Goal: Task Accomplishment & Management: Use online tool/utility

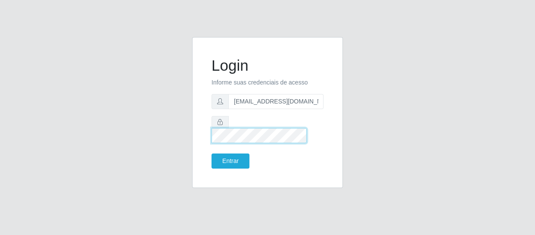
click at [211, 153] on button "Entrar" at bounding box center [230, 160] width 38 height 15
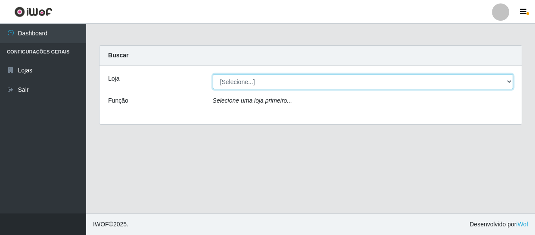
click at [251, 85] on select "[Selecione...] SuperFácil Atacado - São Gonçalo do Amarante" at bounding box center [363, 81] width 300 height 15
select select "408"
click at [213, 74] on select "[Selecione...] SuperFácil Atacado - São Gonçalo do Amarante" at bounding box center [363, 81] width 300 height 15
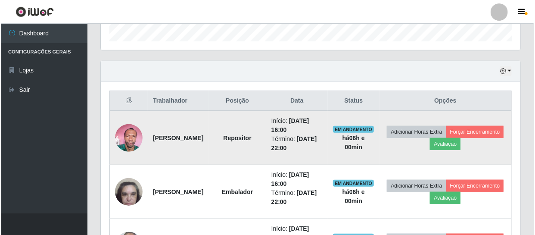
scroll to position [274, 0]
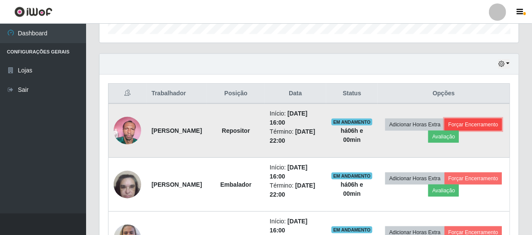
click at [456, 130] on button "Forçar Encerramento" at bounding box center [474, 124] width 58 height 12
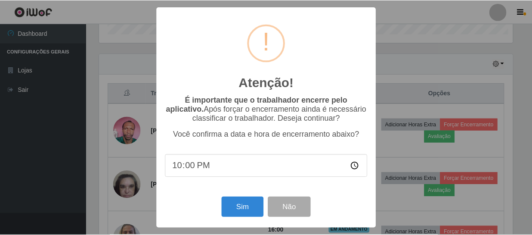
scroll to position [179, 415]
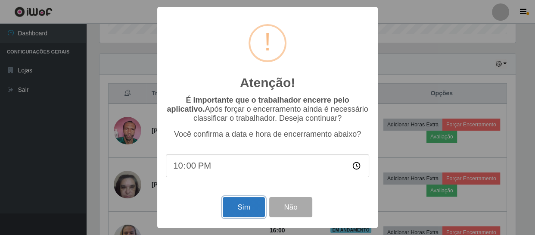
click at [251, 206] on button "Sim" at bounding box center [244, 207] width 42 height 20
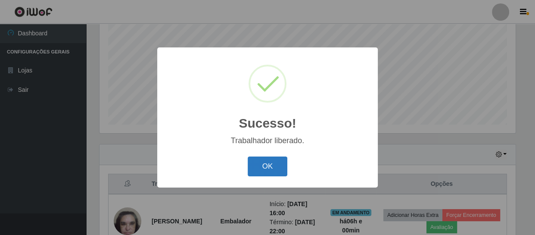
click at [266, 171] on button "OK" at bounding box center [268, 166] width 40 height 20
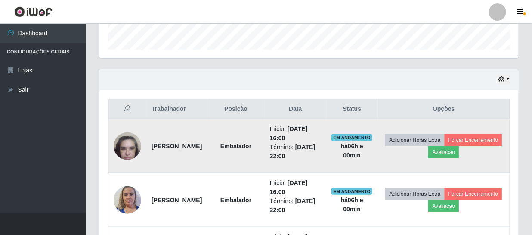
scroll to position [262, 0]
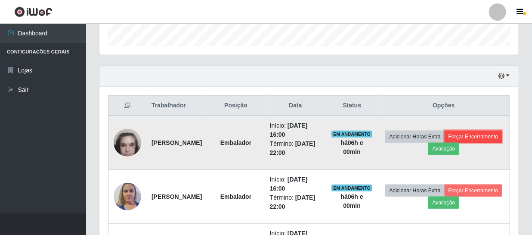
click at [445, 142] on button "Forçar Encerramento" at bounding box center [474, 136] width 58 height 12
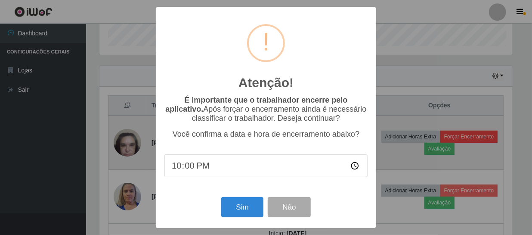
scroll to position [179, 415]
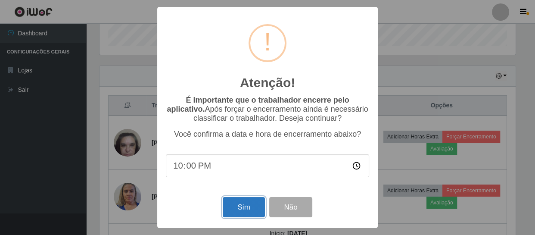
click at [254, 210] on button "Sim" at bounding box center [244, 207] width 42 height 20
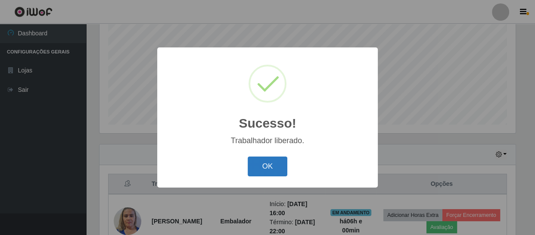
click at [277, 167] on button "OK" at bounding box center [268, 166] width 40 height 20
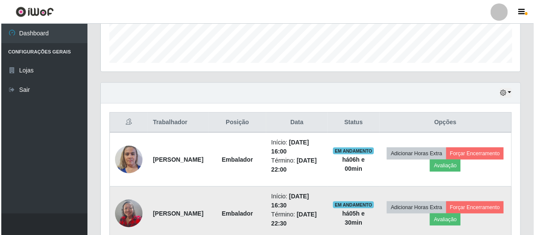
scroll to position [262, 0]
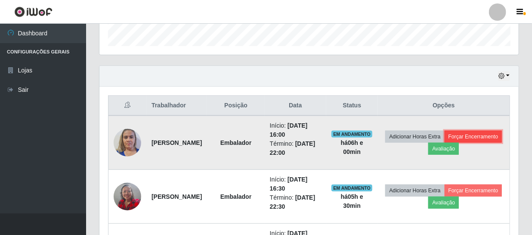
click at [445, 142] on button "Forçar Encerramento" at bounding box center [474, 136] width 58 height 12
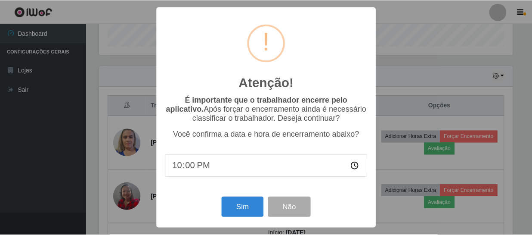
scroll to position [179, 415]
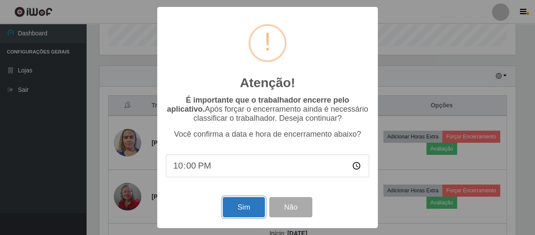
click at [241, 209] on button "Sim" at bounding box center [244, 207] width 42 height 20
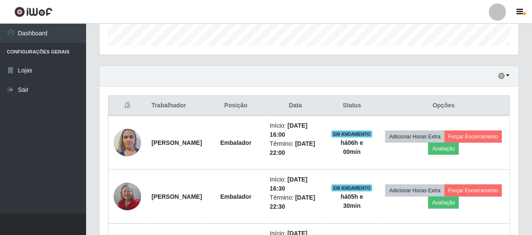
scroll to position [0, 0]
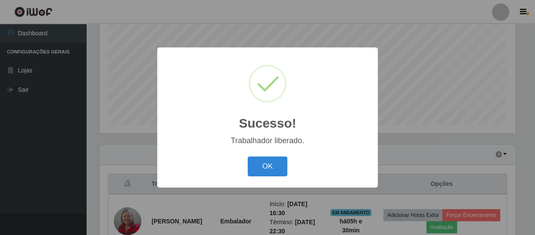
click at [270, 153] on div "Sucesso! × Trabalhador liberado. OK Cancel" at bounding box center [267, 116] width 220 height 139
click at [261, 163] on button "OK" at bounding box center [268, 166] width 40 height 20
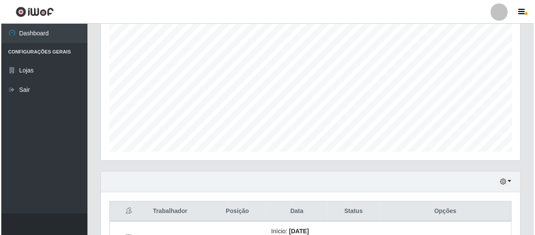
scroll to position [235, 0]
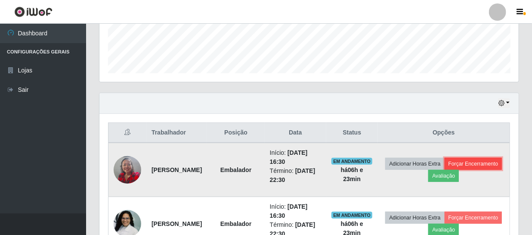
click at [445, 170] on button "Forçar Encerramento" at bounding box center [474, 164] width 58 height 12
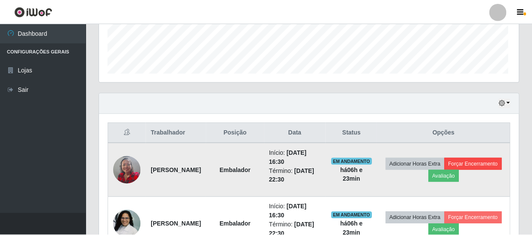
scroll to position [179, 415]
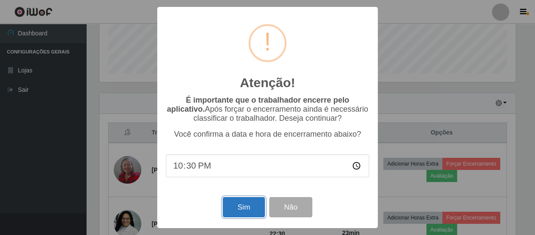
click at [252, 206] on button "Sim" at bounding box center [244, 207] width 42 height 20
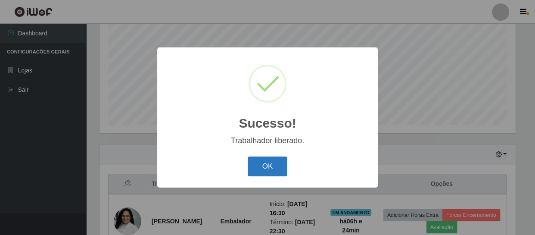
click at [273, 165] on button "OK" at bounding box center [268, 166] width 40 height 20
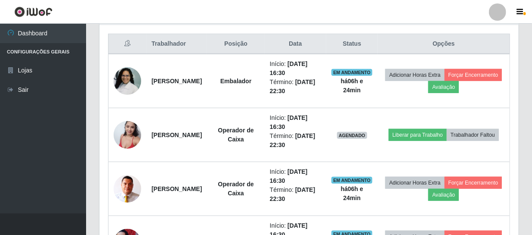
scroll to position [340, 0]
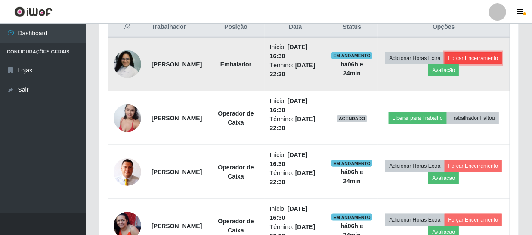
click at [445, 64] on button "Forçar Encerramento" at bounding box center [474, 58] width 58 height 12
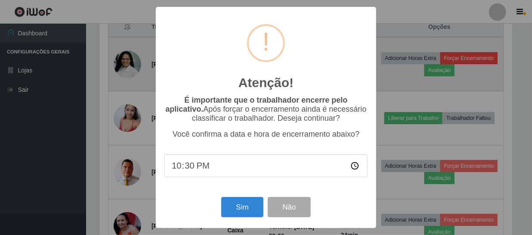
scroll to position [179, 415]
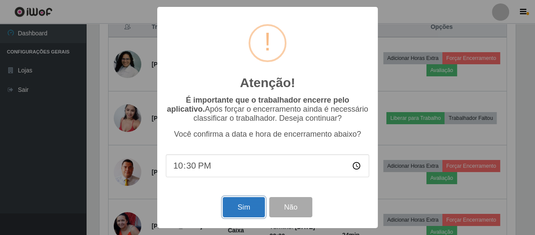
click at [234, 211] on button "Sim" at bounding box center [244, 207] width 42 height 20
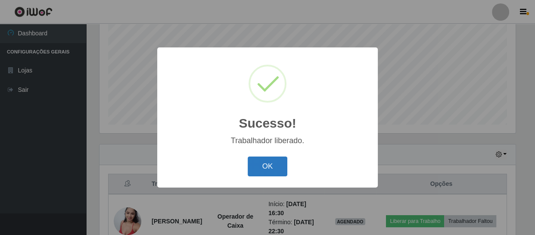
drag, startPoint x: 256, startPoint y: 167, endPoint x: 271, endPoint y: 163, distance: 15.7
click at [263, 166] on button "OK" at bounding box center [268, 166] width 40 height 20
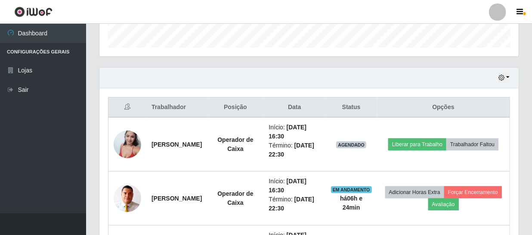
scroll to position [301, 0]
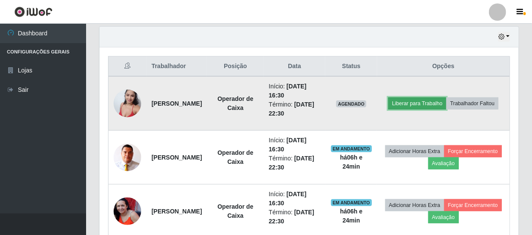
click at [426, 99] on button "Liberar para Trabalho" at bounding box center [417, 103] width 58 height 12
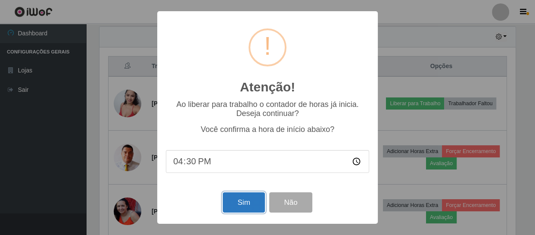
click at [241, 206] on button "Sim" at bounding box center [244, 202] width 42 height 20
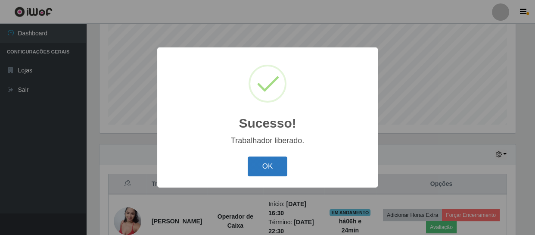
click at [268, 172] on button "OK" at bounding box center [268, 166] width 40 height 20
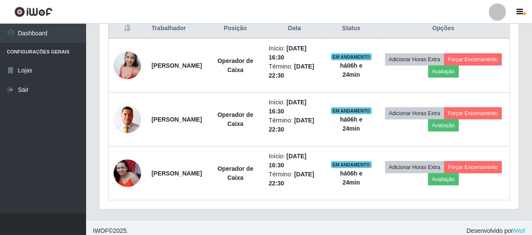
scroll to position [340, 0]
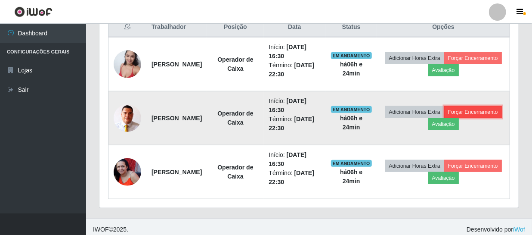
click at [444, 118] on button "Forçar Encerramento" at bounding box center [473, 112] width 58 height 12
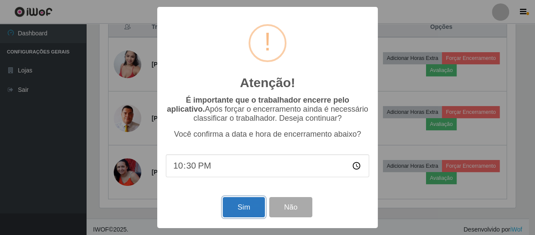
click at [234, 207] on button "Sim" at bounding box center [244, 207] width 42 height 20
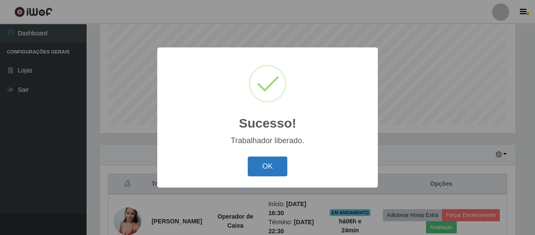
click at [262, 164] on button "OK" at bounding box center [268, 166] width 40 height 20
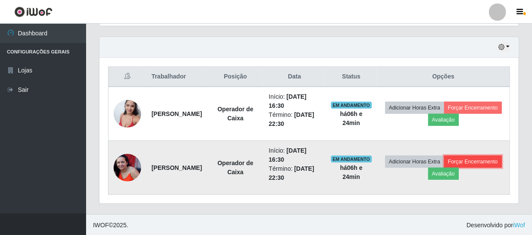
click at [444, 167] on button "Forçar Encerramento" at bounding box center [473, 161] width 58 height 12
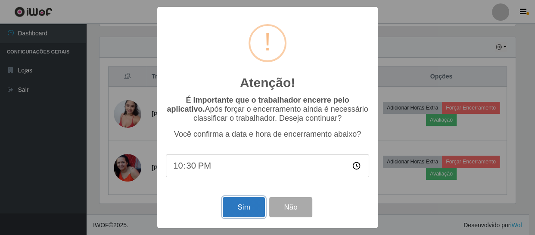
click at [250, 204] on button "Sim" at bounding box center [244, 207] width 42 height 20
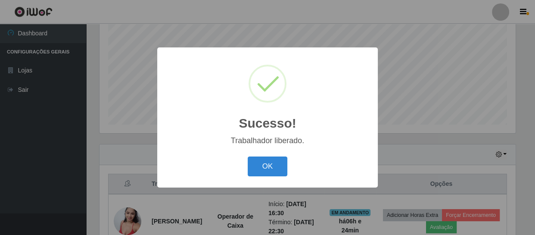
drag, startPoint x: 262, startPoint y: 162, endPoint x: 280, endPoint y: 157, distance: 19.3
click at [263, 162] on button "OK" at bounding box center [268, 166] width 40 height 20
